Goal: Information Seeking & Learning: Learn about a topic

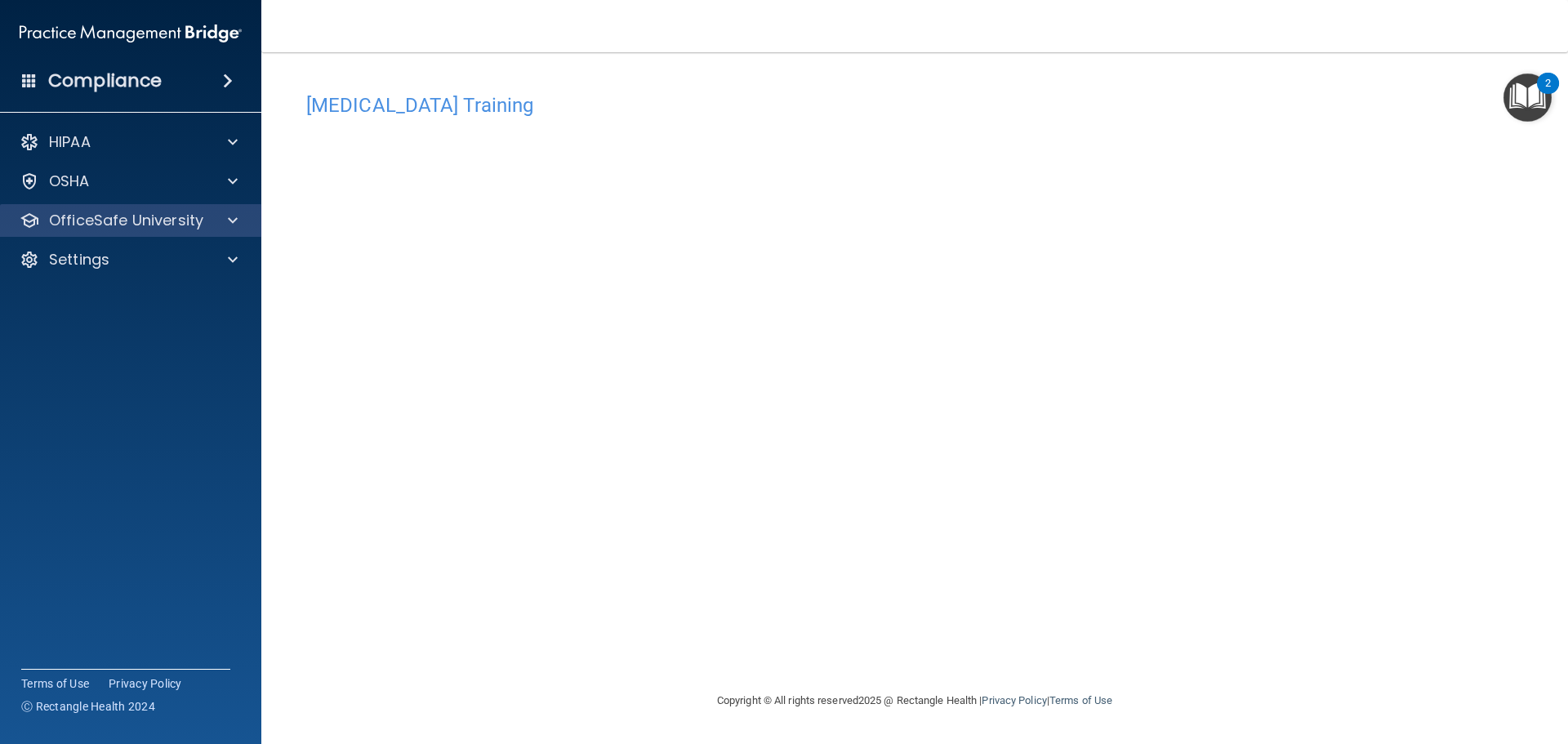
drag, startPoint x: 15, startPoint y: 229, endPoint x: 31, endPoint y: 223, distance: 17.1
click at [27, 225] on div "OfficeSafe University" at bounding box center [131, 221] width 263 height 33
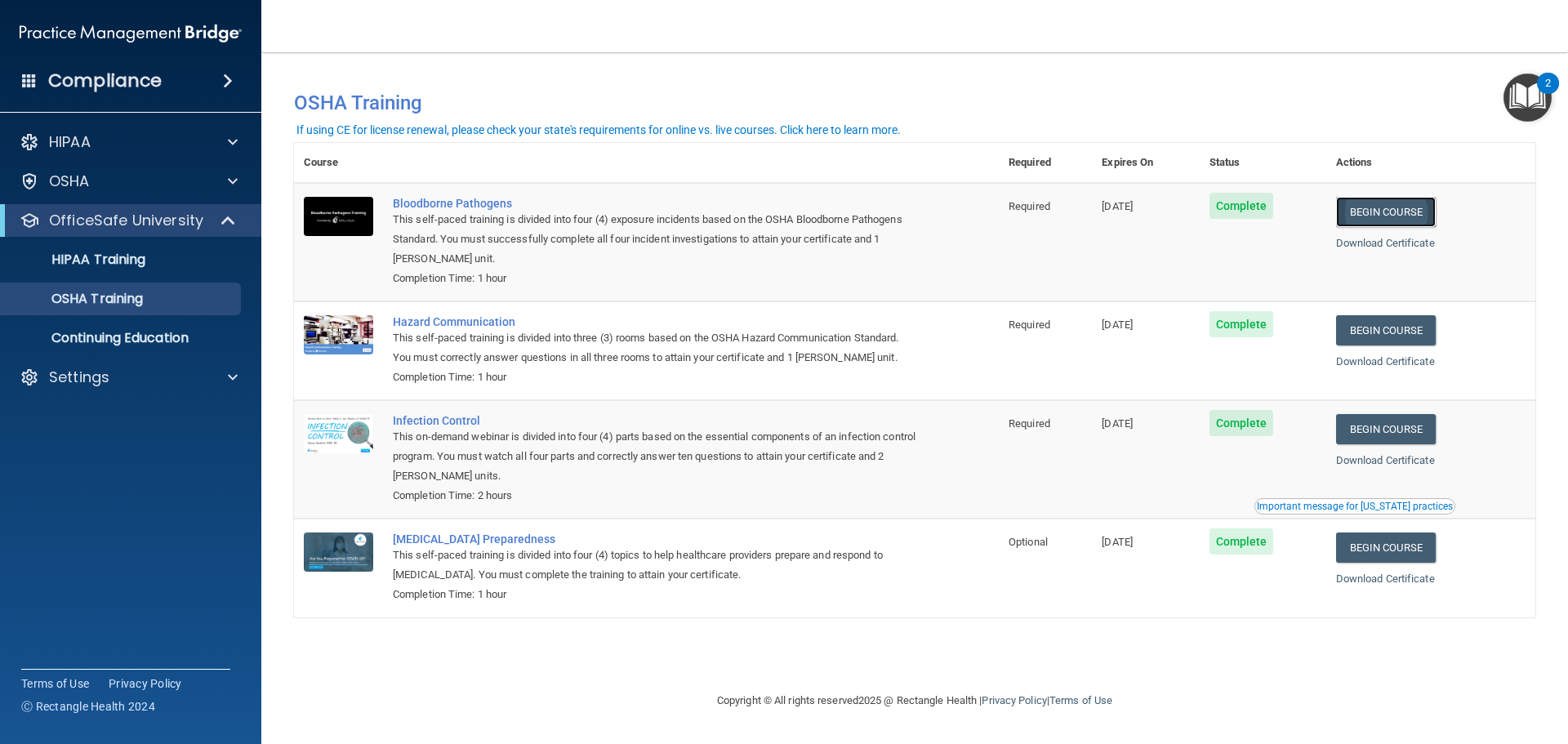
click at [1398, 218] on link "Begin Course" at bounding box center [1386, 212] width 100 height 30
click at [139, 337] on p "Continuing Education" at bounding box center [122, 338] width 223 height 16
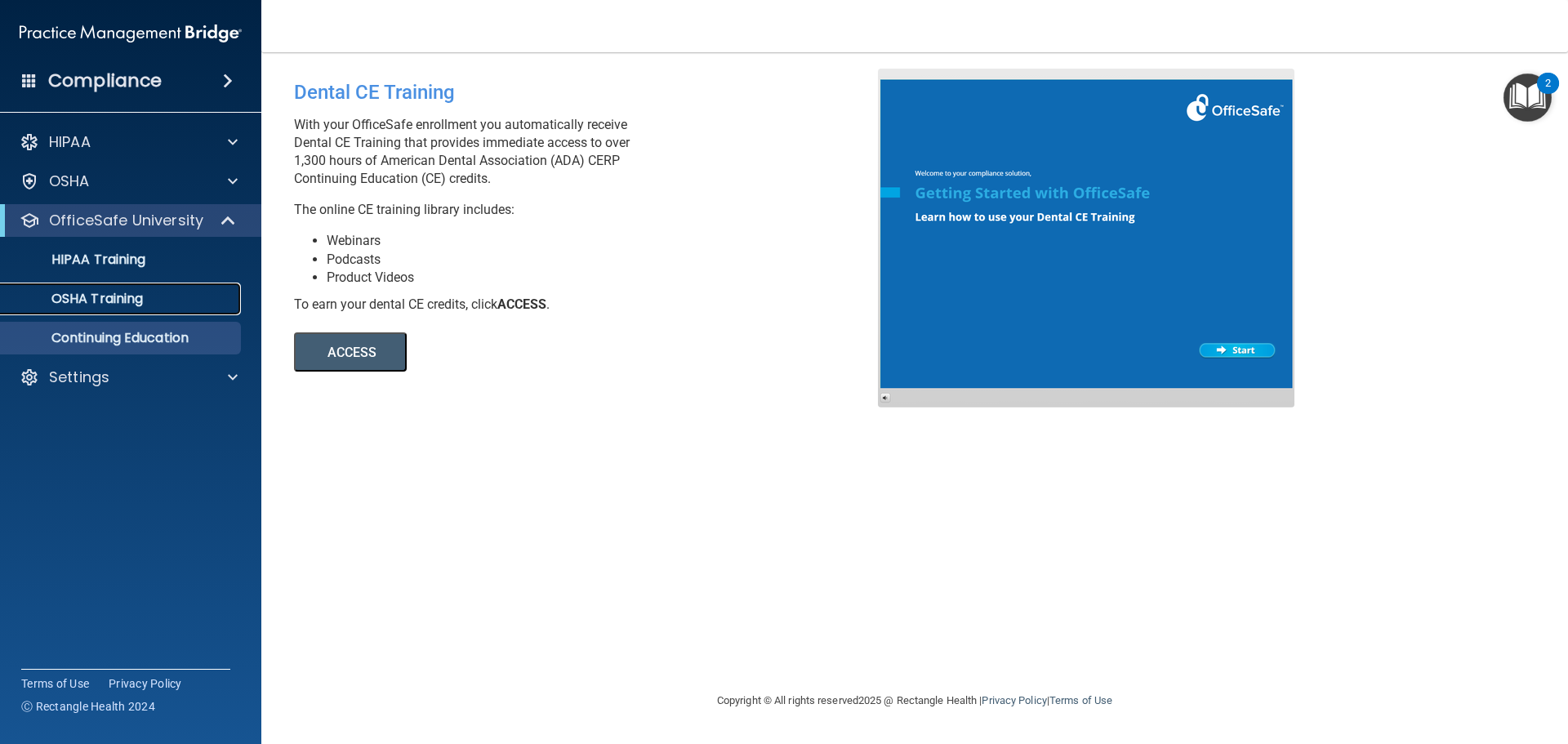
click at [114, 293] on p "OSHA Training" at bounding box center [77, 299] width 133 height 16
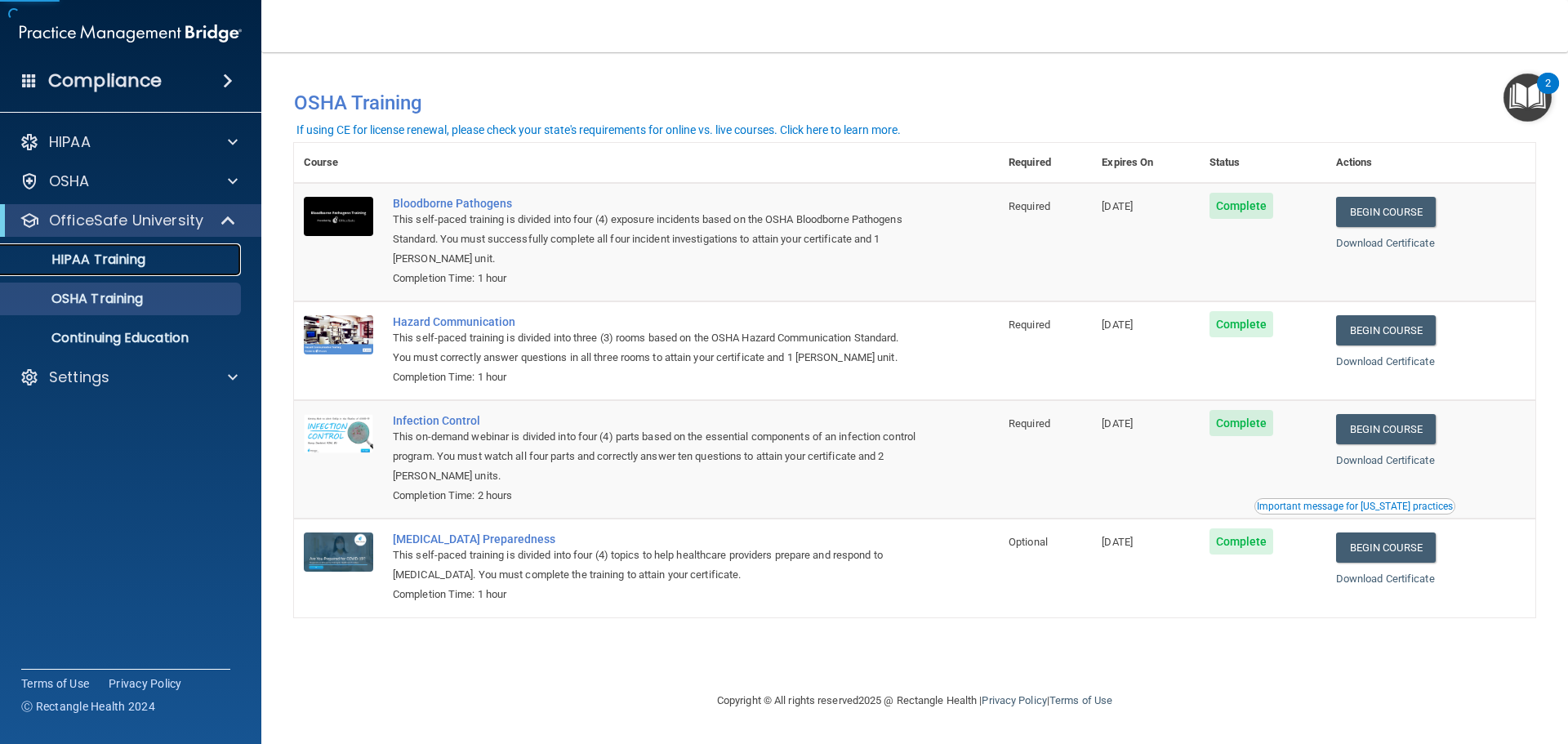
click at [134, 272] on link "HIPAA Training" at bounding box center [112, 260] width 257 height 33
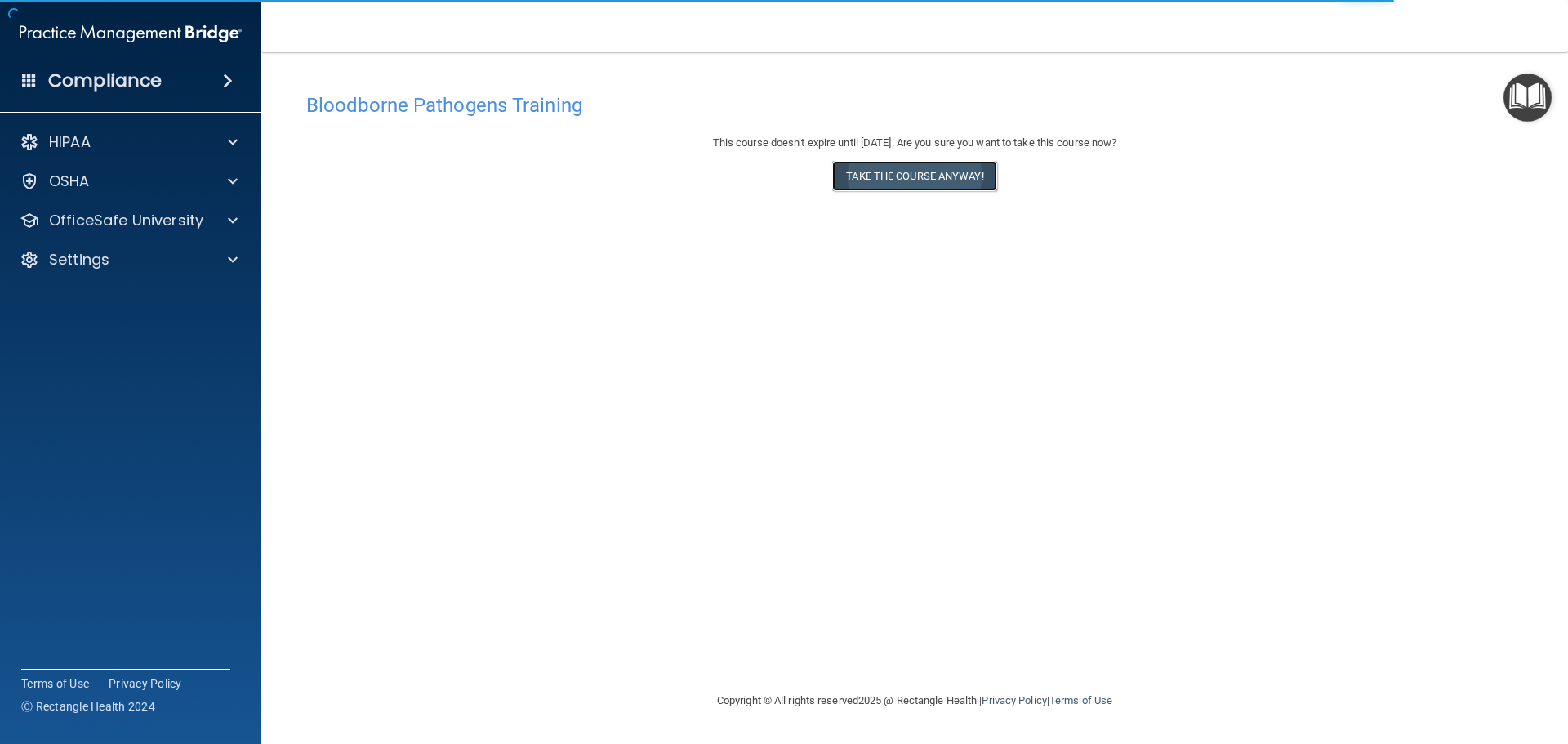
click at [898, 188] on button "Take the course anyway!" at bounding box center [914, 175] width 164 height 30
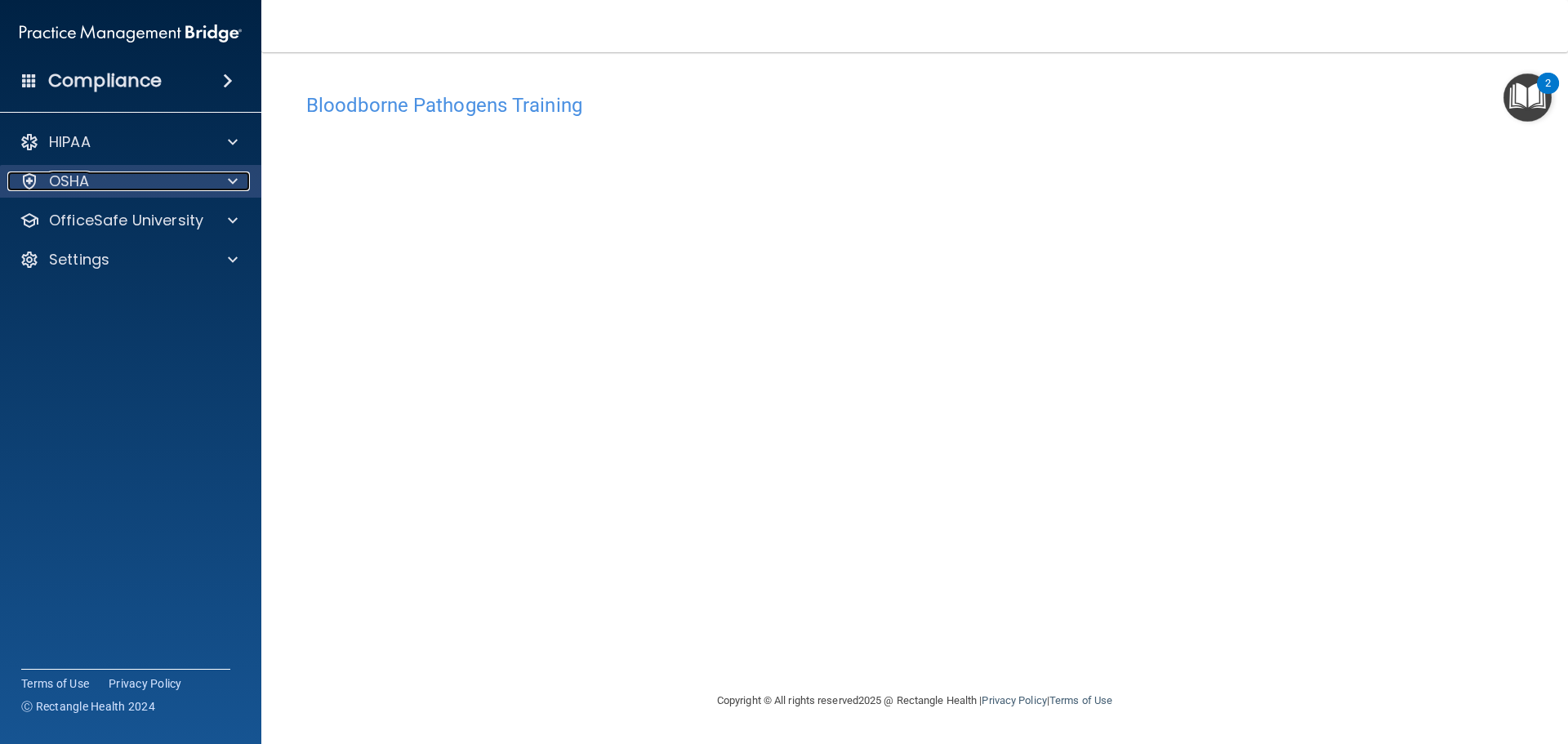
click at [230, 178] on span at bounding box center [233, 182] width 10 height 20
